Goal: Find specific page/section: Find specific page/section

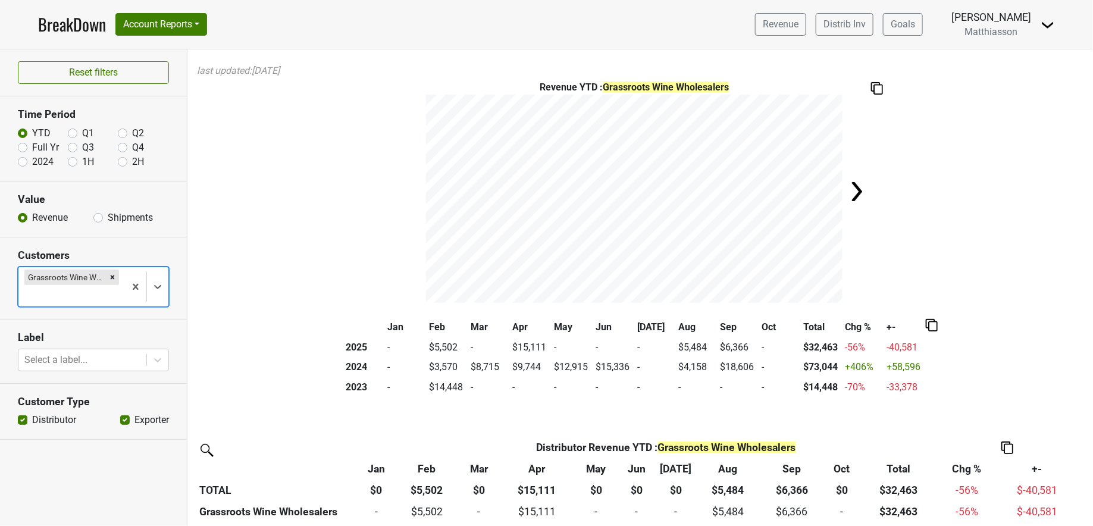
scroll to position [479, 0]
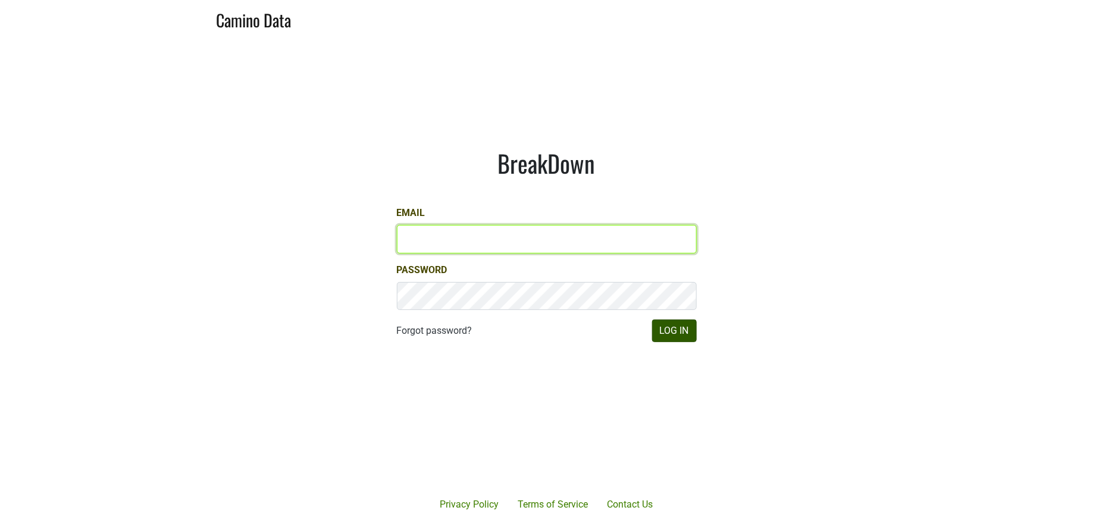
type input "jill@matthiasson.com"
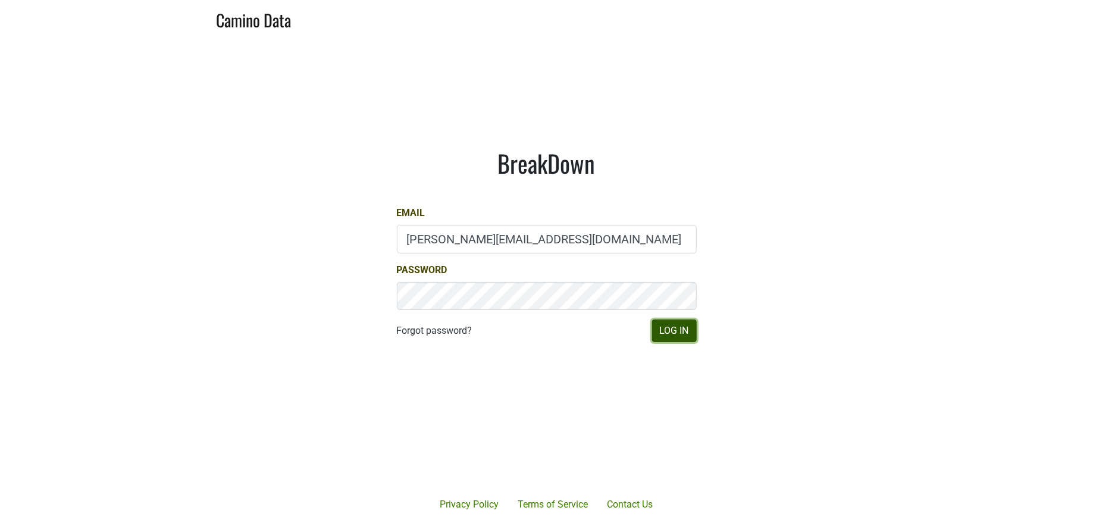
click at [659, 327] on button "Log In" at bounding box center [674, 330] width 45 height 23
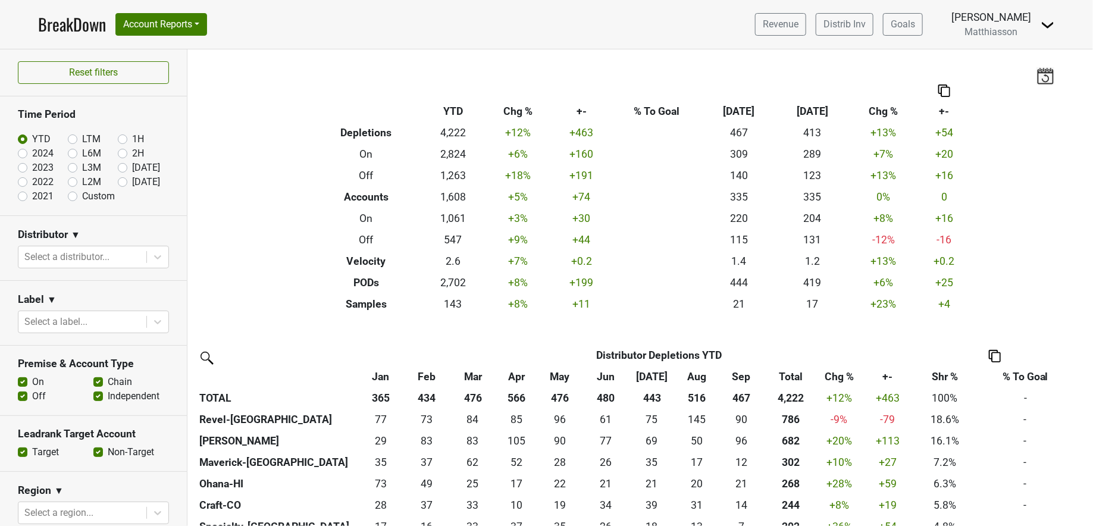
scroll to position [2, 0]
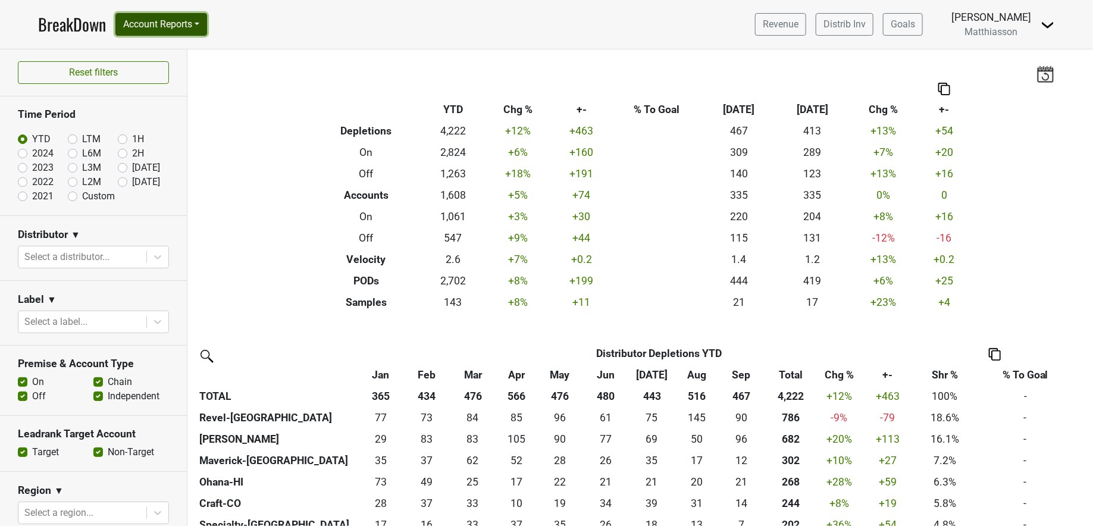
click at [171, 21] on button "Account Reports" at bounding box center [161, 24] width 92 height 23
click at [109, 254] on div at bounding box center [82, 257] width 116 height 17
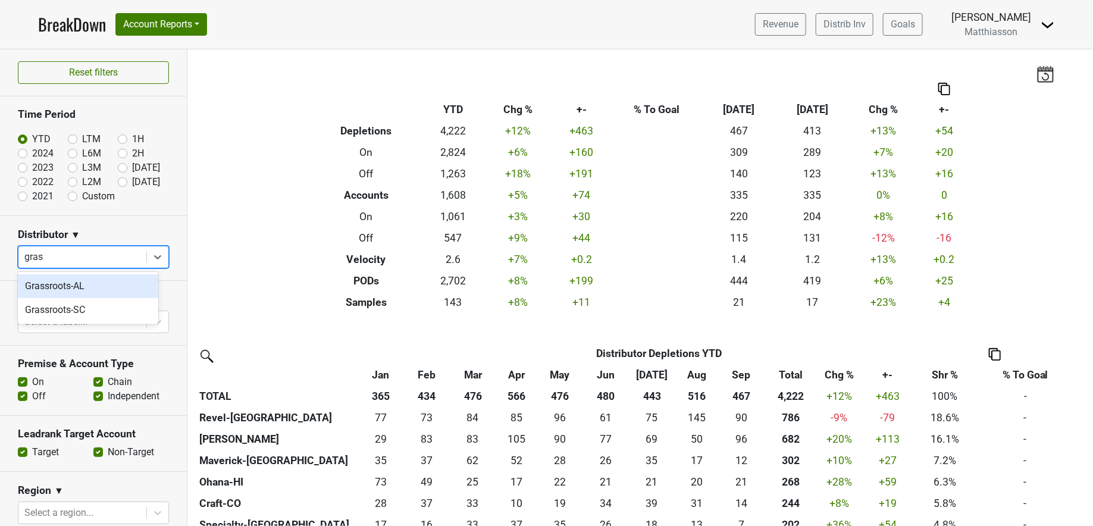
type input "grass"
click at [87, 313] on div "Grassroots-SC" at bounding box center [88, 310] width 140 height 24
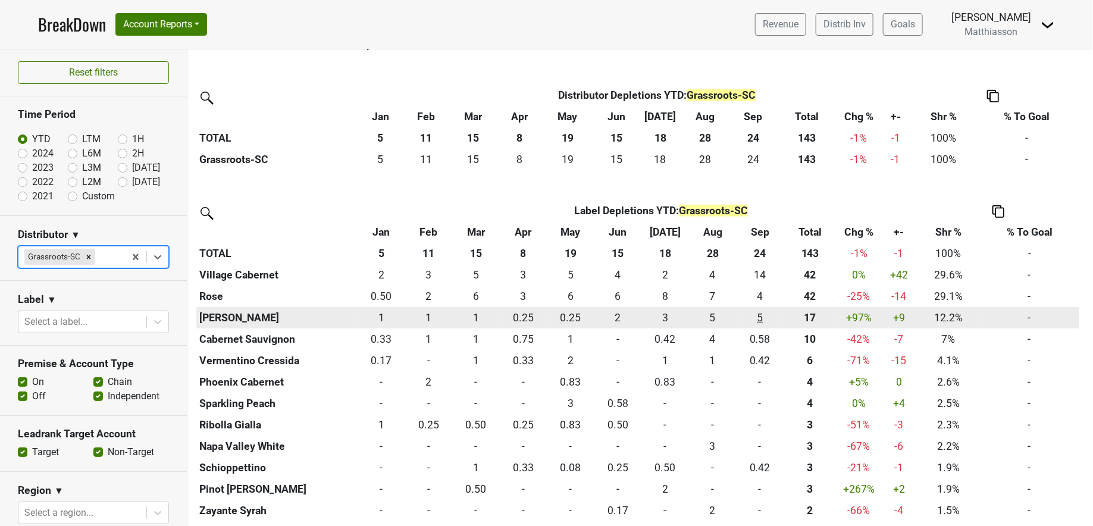
scroll to position [261, 0]
